Goal: Information Seeking & Learning: Learn about a topic

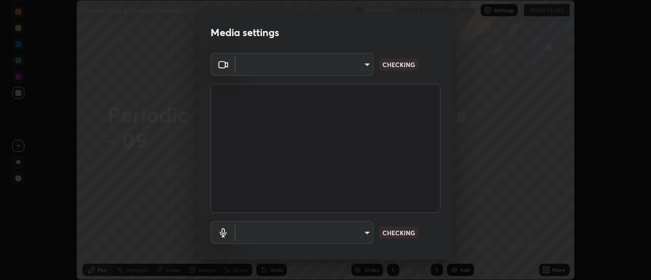
scroll to position [280, 651]
click at [353, 72] on body "Erase all Periodic Table & Periodic Properties - 09 Recording CLASS STARTS IN 1…" at bounding box center [325, 140] width 651 height 280
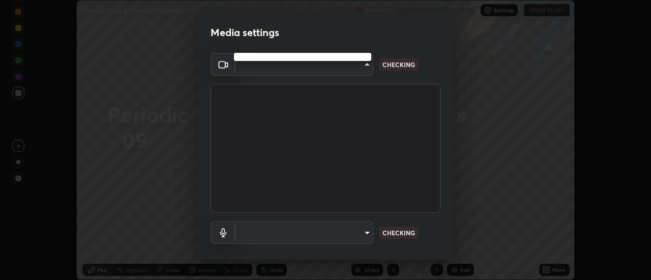
click at [350, 70] on div at bounding box center [325, 140] width 651 height 280
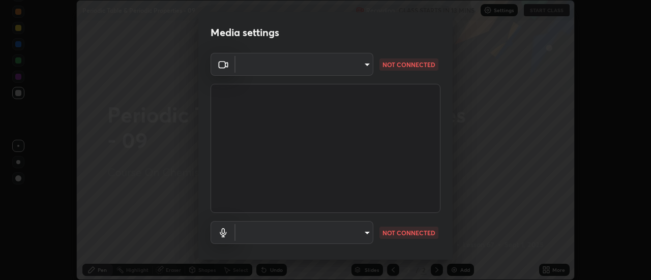
type input "abd1dd8f698bdb7170c938d45ed7c5a449073cf79ef4f8923fa8d1de0ad96843"
type input "a8a5a171c24800b48f3f78118fe5f2b2d48ca2aa2d62c989cd4de23f99d06a7d"
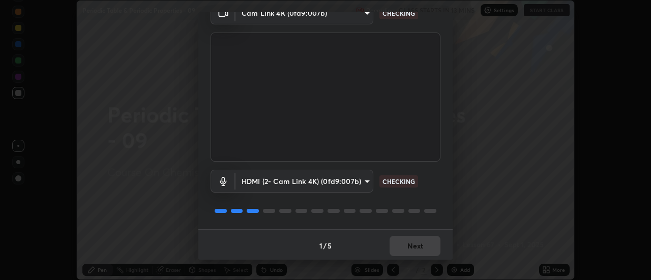
scroll to position [53, 0]
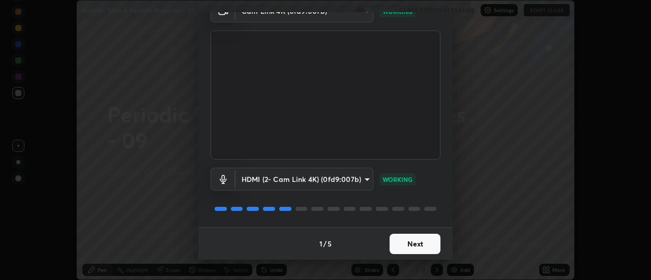
click at [409, 244] on button "Next" at bounding box center [415, 244] width 51 height 20
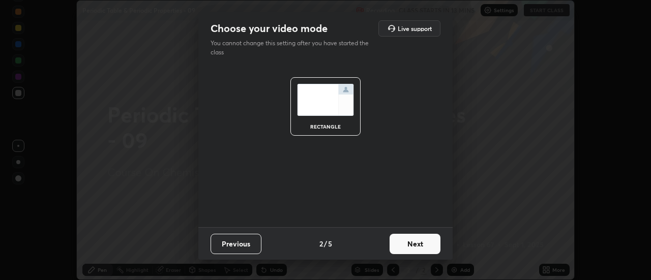
click at [418, 247] on button "Next" at bounding box center [415, 244] width 51 height 20
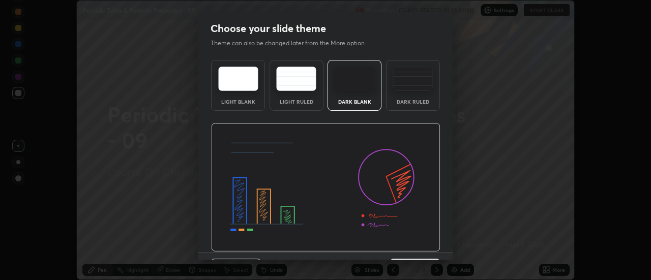
click at [424, 247] on img at bounding box center [325, 187] width 229 height 129
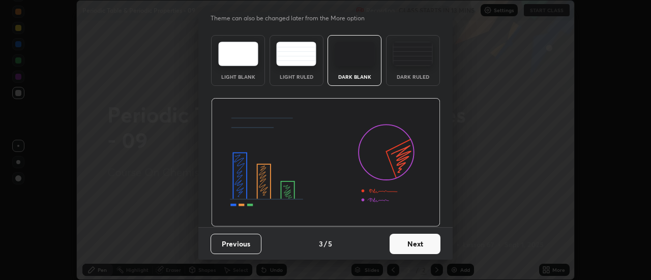
click at [419, 241] on button "Next" at bounding box center [415, 244] width 51 height 20
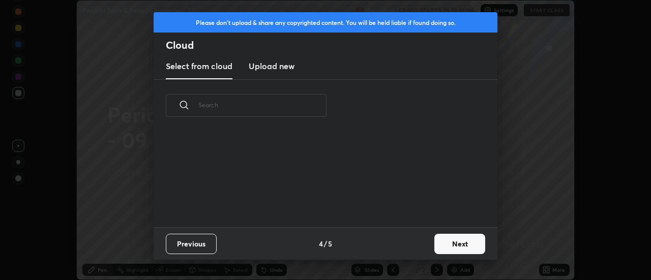
click at [441, 239] on button "Next" at bounding box center [459, 244] width 51 height 20
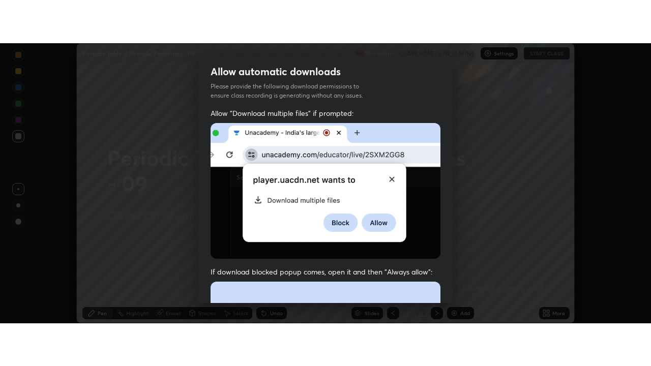
scroll to position [261, 0]
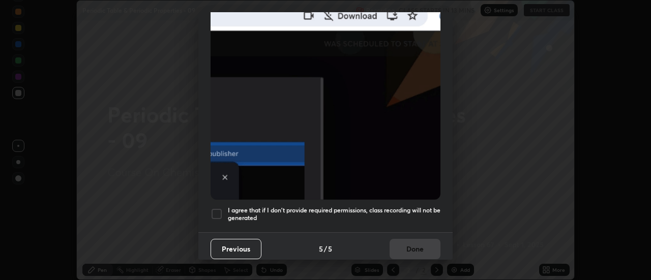
click at [220, 210] on div at bounding box center [217, 214] width 12 height 12
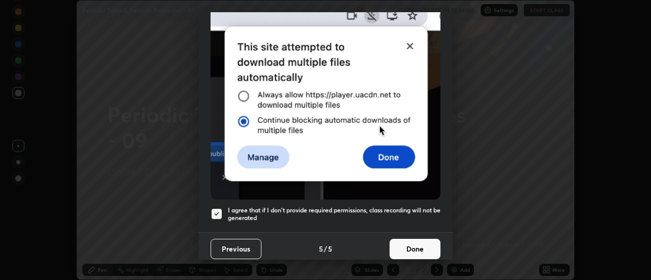
click at [414, 248] on button "Done" at bounding box center [415, 249] width 51 height 20
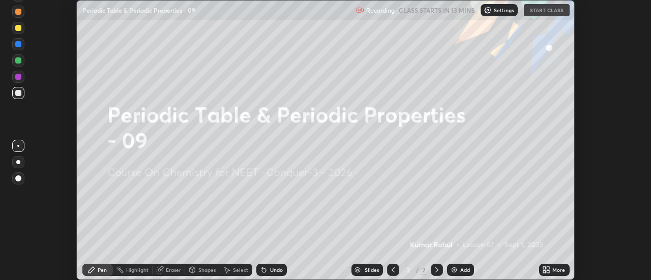
click at [547, 271] on icon at bounding box center [546, 270] width 8 height 8
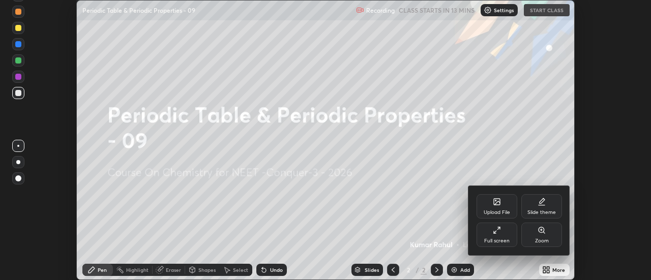
click at [503, 242] on div "Full screen" at bounding box center [496, 241] width 25 height 5
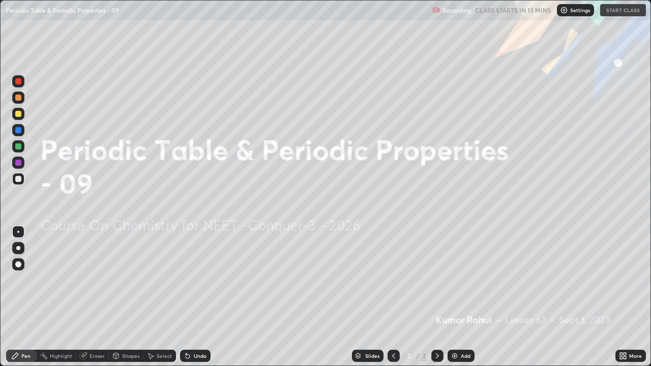
scroll to position [366, 651]
click at [567, 11] on img at bounding box center [564, 10] width 8 height 8
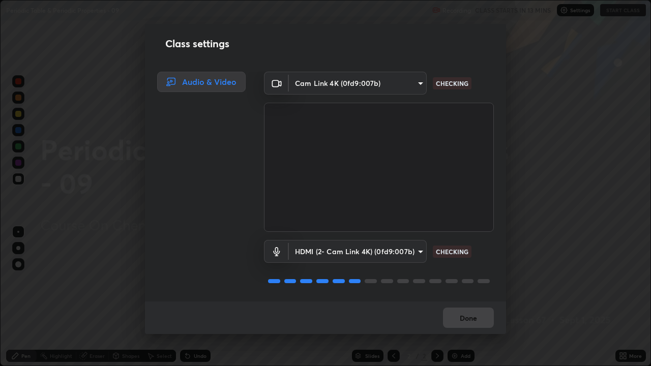
scroll to position [1, 0]
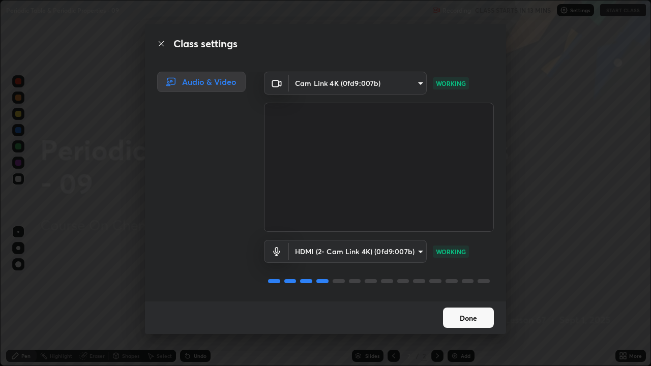
click at [467, 280] on button "Done" at bounding box center [468, 318] width 51 height 20
